Goal: Task Accomplishment & Management: Manage account settings

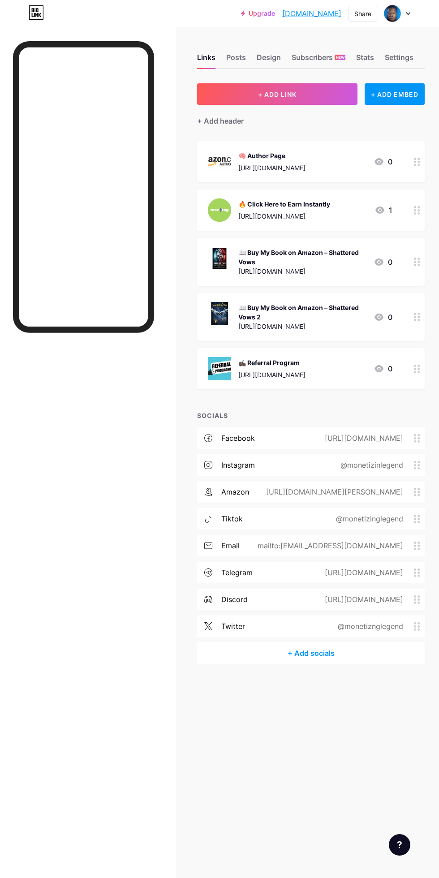
click at [328, 658] on div "+ Add socials" at bounding box center [311, 654] width 228 height 22
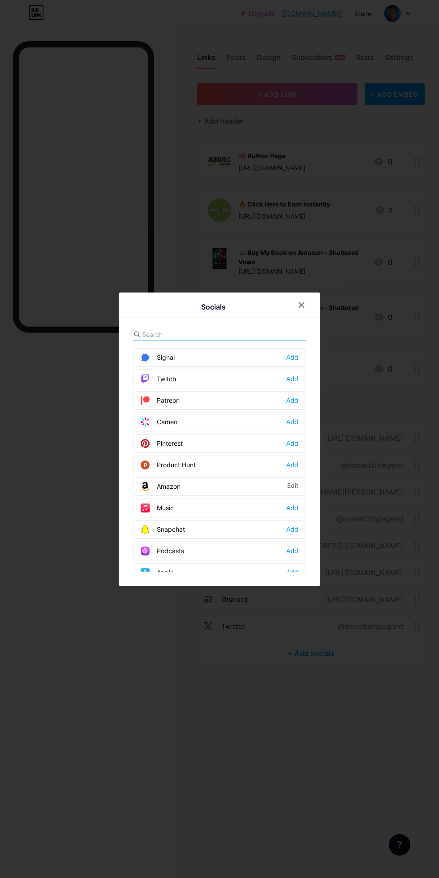
scroll to position [488, 0]
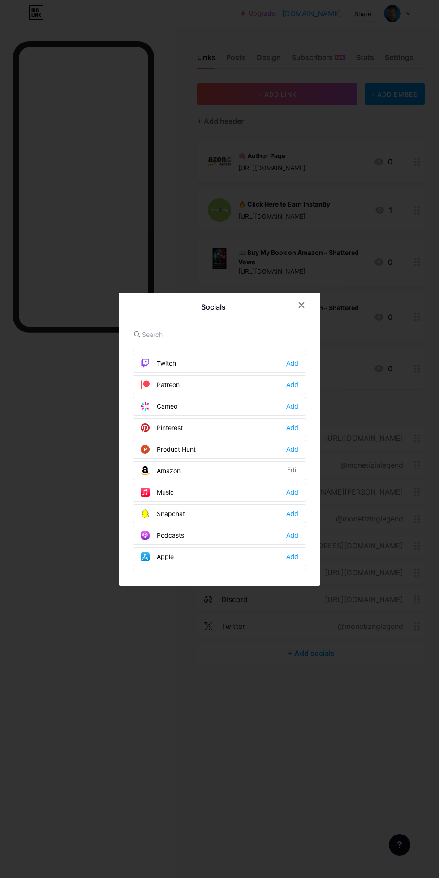
click at [297, 518] on div "Add" at bounding box center [292, 513] width 12 height 9
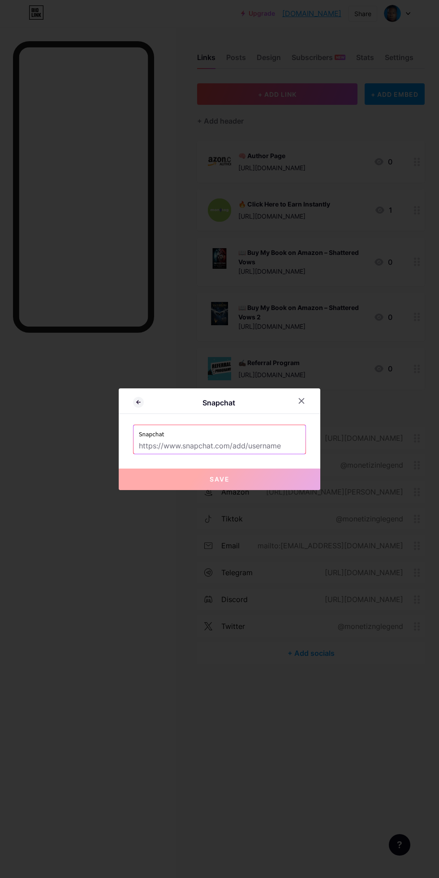
click at [276, 454] on input "text" at bounding box center [219, 446] width 161 height 15
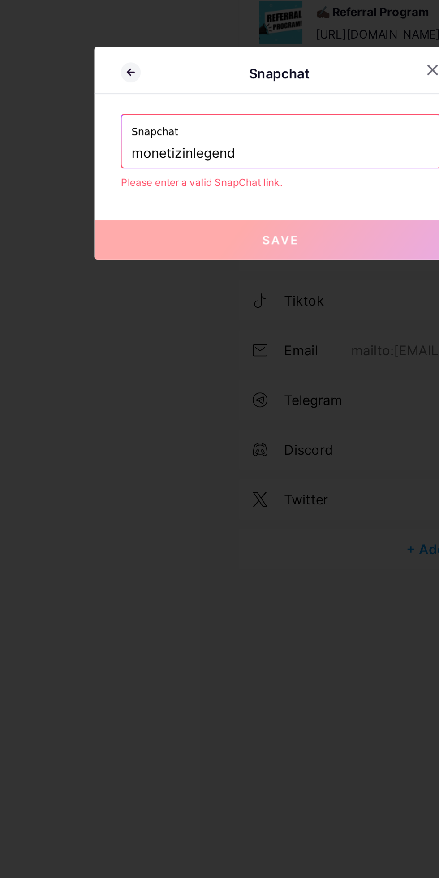
click at [168, 447] on input "monetizinlegend" at bounding box center [219, 439] width 161 height 15
click at [211, 447] on input "monetizinlegend" at bounding box center [219, 439] width 161 height 15
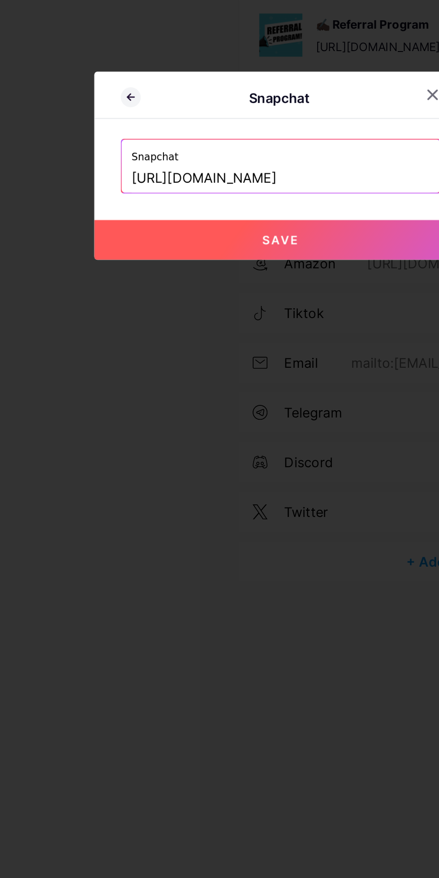
scroll to position [0, 132]
type input "[URL][DOMAIN_NAME]"
click at [259, 490] on button "Save" at bounding box center [220, 480] width 202 height 22
click at [263, 490] on button "Save" at bounding box center [220, 480] width 202 height 22
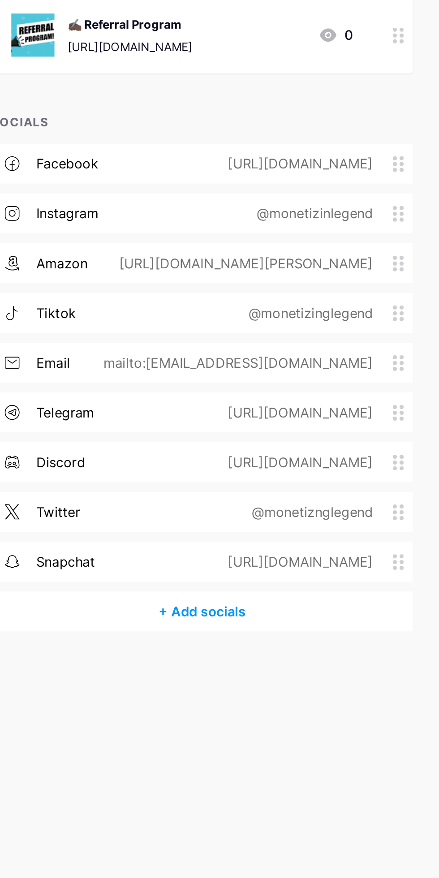
click at [311, 656] on div "[URL][DOMAIN_NAME]" at bounding box center [363, 653] width 104 height 11
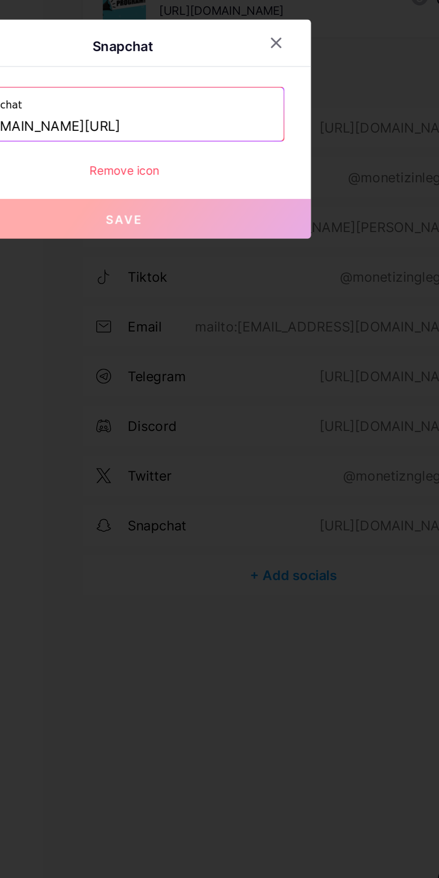
click at [278, 445] on input "www.snapchat.com/add/monetizinlegend?share_id=kLVlt6lyOek&locale=en-US" at bounding box center [219, 437] width 161 height 15
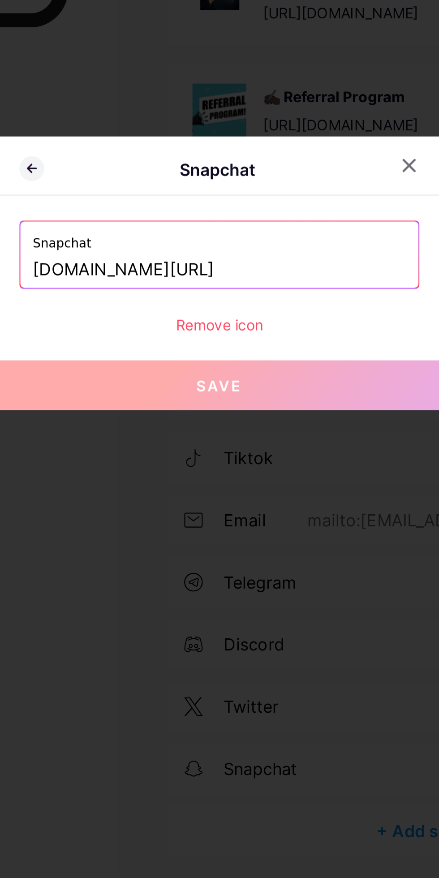
click at [255, 445] on input "www.snapchat.com/add/monetizinlegend?share_id=kLVlt6lyOek&locale=en-US" at bounding box center [219, 437] width 161 height 15
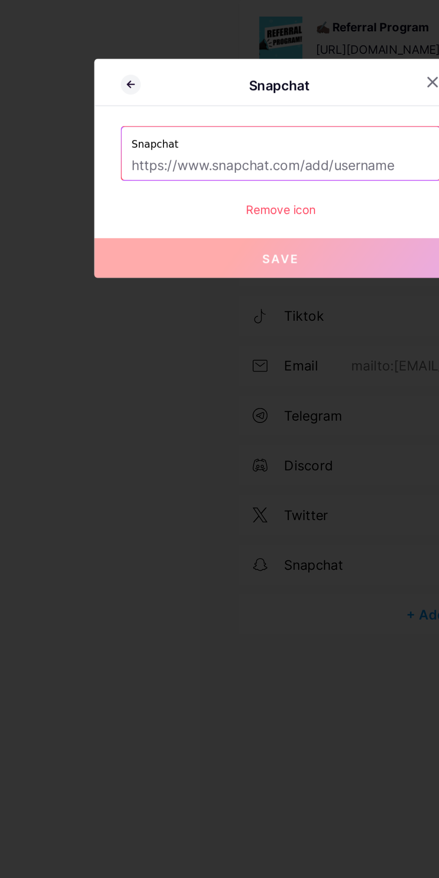
type input "https://www.snapchat.com/add/monetizinlegend?share_id=xgSCaZd8FWk&locale=en-US"
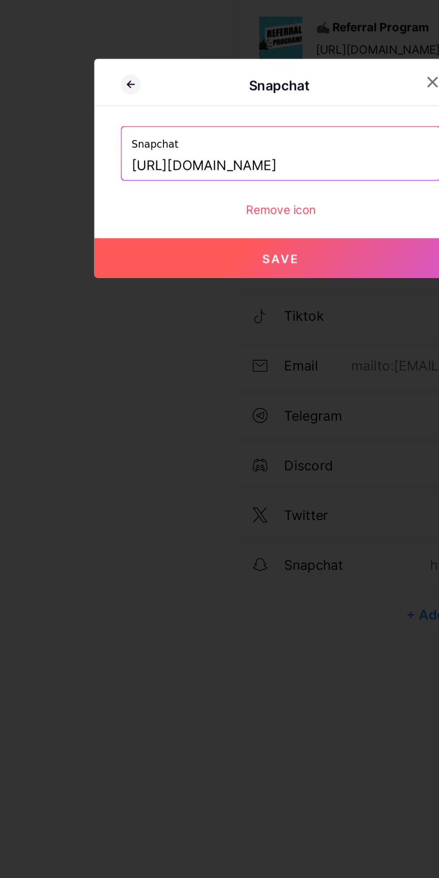
click at [254, 445] on input "https://www.snapchat.com/add/monetizinlegend?share_id=xgSCaZd8FWk&locale=en-US" at bounding box center [219, 437] width 161 height 15
click at [301, 395] on icon at bounding box center [301, 392] width 5 height 5
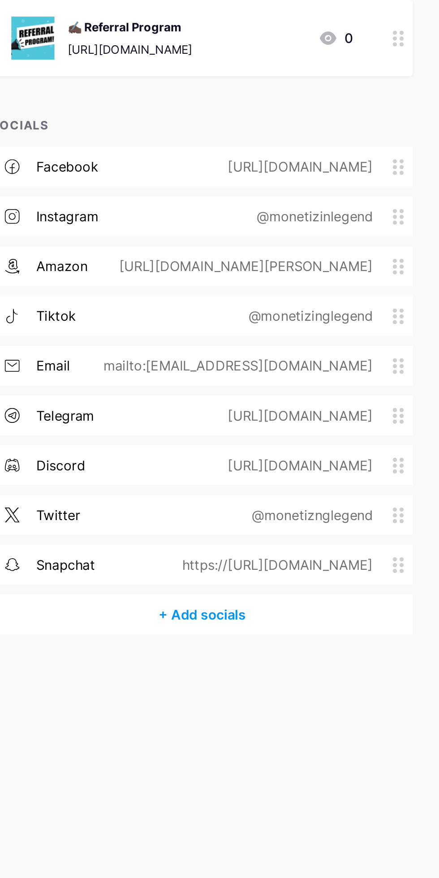
click at [378, 658] on div "snapchat https://https://www.snapchat.com/add/monetizinlegend?share_id=xgSCaZd8…" at bounding box center [311, 654] width 228 height 22
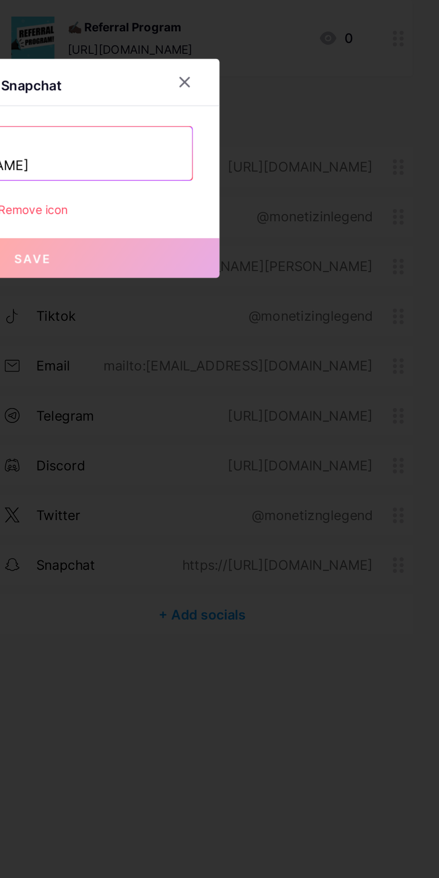
click at [280, 445] on input "https://www.snapchat.com/add/monetizinlegend?share_id=xgSCaZd8FWk&locale=en-US" at bounding box center [219, 437] width 161 height 15
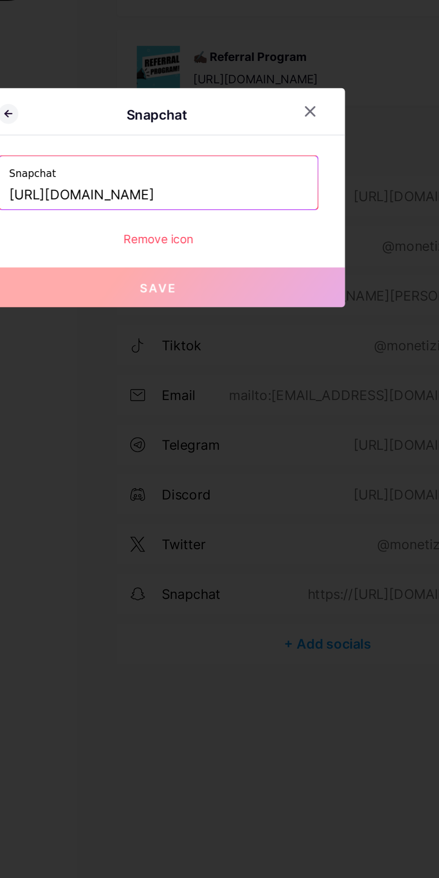
click at [301, 395] on icon at bounding box center [301, 392] width 5 height 5
